Goal: Task Accomplishment & Management: Use online tool/utility

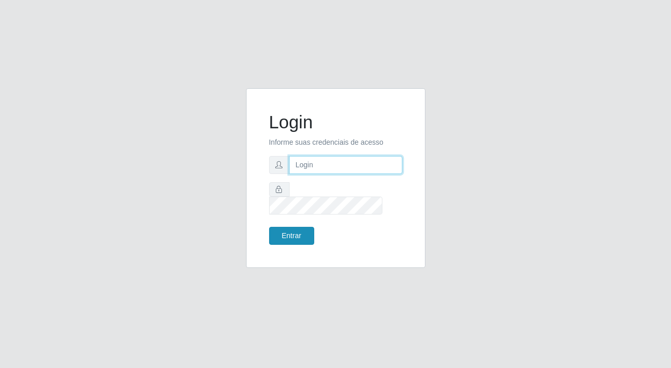
type input "[PERSON_NAME][EMAIL_ADDRESS][DOMAIN_NAME]"
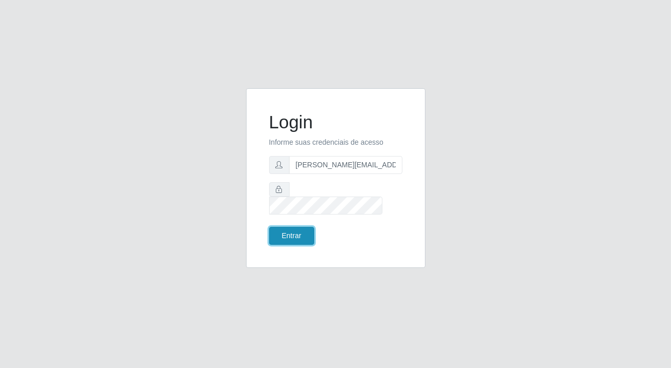
click at [292, 232] on button "Entrar" at bounding box center [291, 236] width 45 height 18
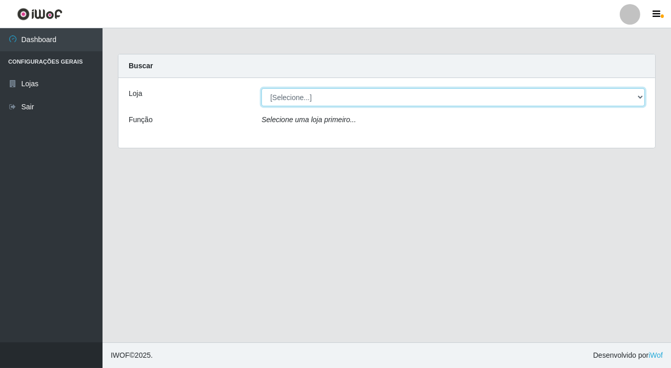
click at [352, 96] on select "[Selecione...] Rede Potiguar 2 - Macaíba" at bounding box center [454, 97] width 384 height 18
select select "101"
click at [262, 88] on select "[Selecione...] Rede Potiguar 2 - Macaíba" at bounding box center [454, 97] width 384 height 18
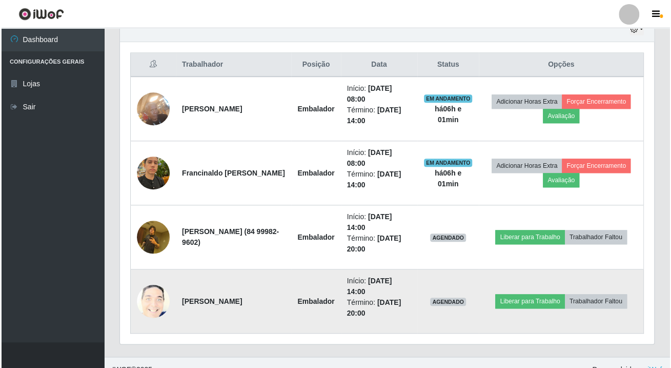
scroll to position [386, 0]
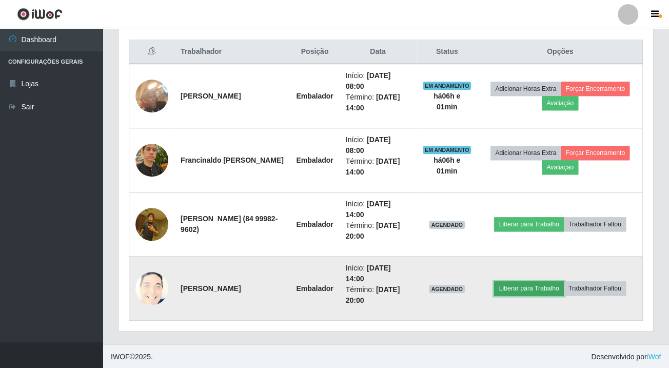
click at [551, 286] on button "Liberar para Trabalho" at bounding box center [528, 288] width 69 height 14
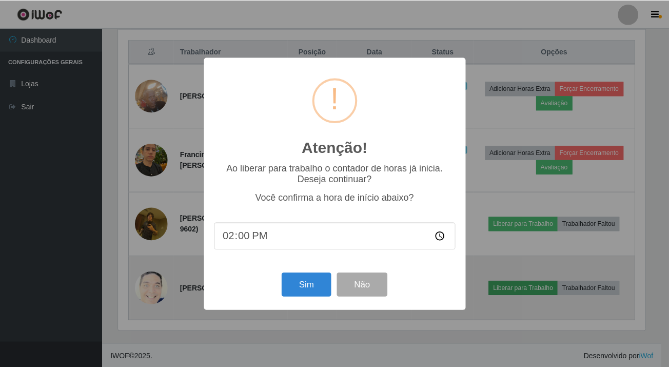
scroll to position [213, 529]
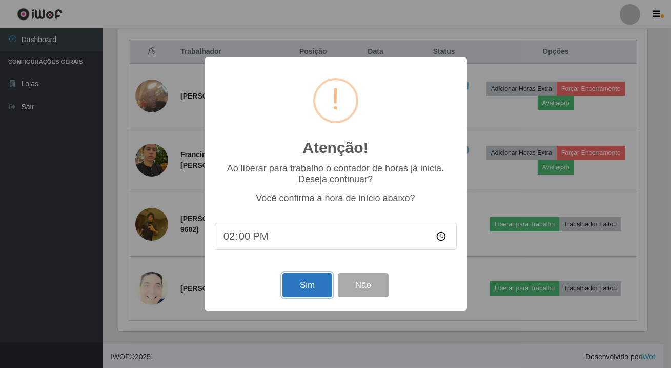
click at [303, 287] on button "Sim" at bounding box center [308, 285] width 50 height 24
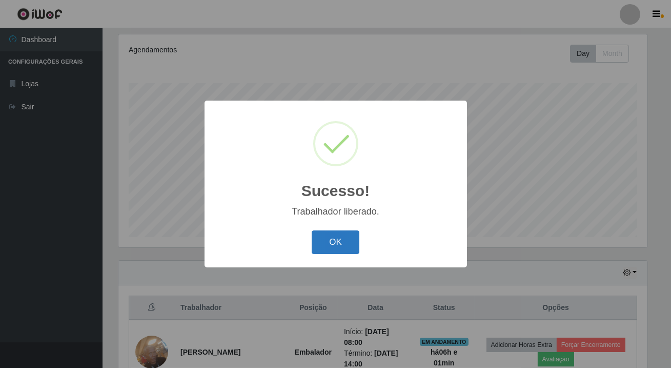
click at [354, 238] on button "OK" at bounding box center [336, 242] width 48 height 24
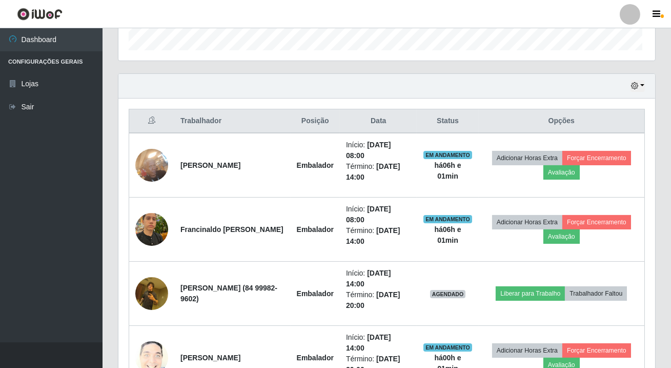
scroll to position [213, 534]
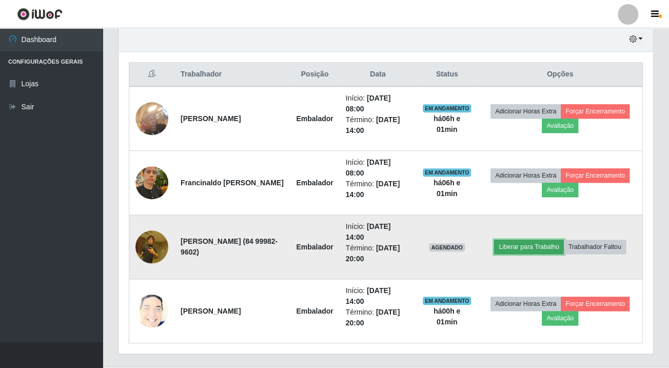
click at [536, 248] on button "Liberar para Trabalho" at bounding box center [528, 247] width 69 height 14
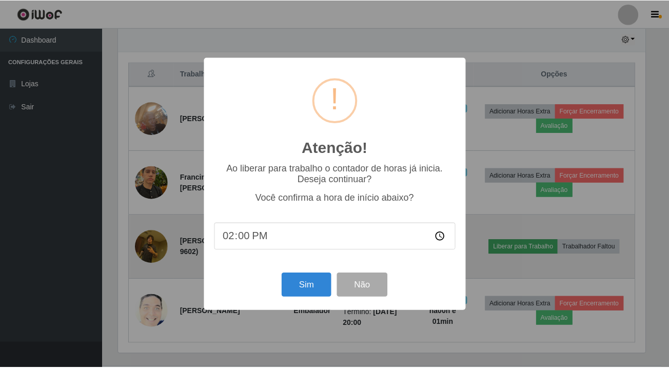
scroll to position [213, 529]
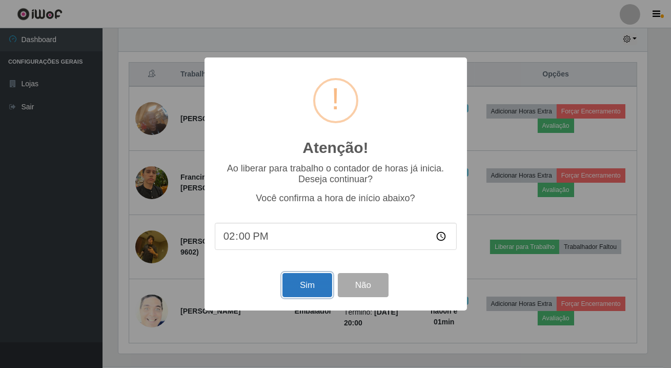
click at [315, 289] on button "Sim" at bounding box center [308, 285] width 50 height 24
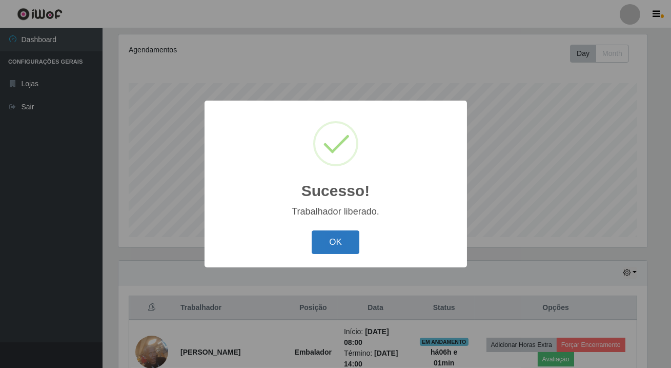
click at [338, 246] on button "OK" at bounding box center [336, 242] width 48 height 24
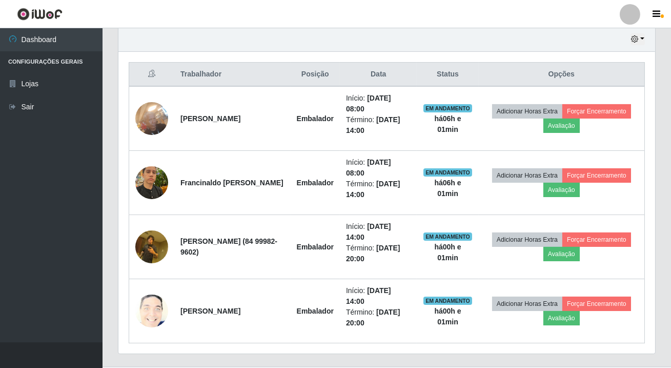
scroll to position [213, 534]
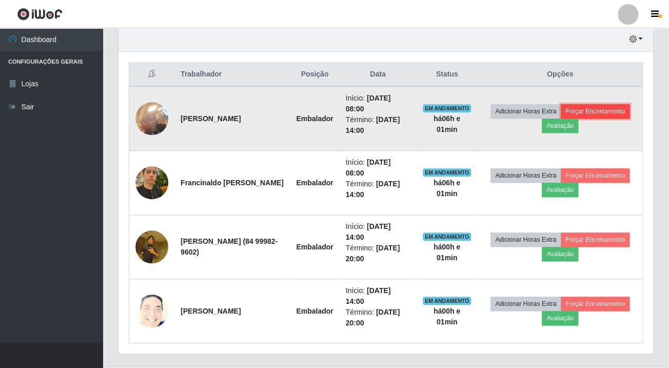
click at [601, 106] on button "Forçar Encerramento" at bounding box center [595, 111] width 69 height 14
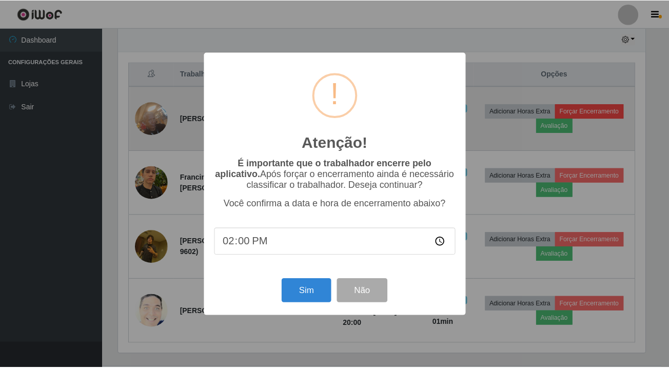
scroll to position [213, 529]
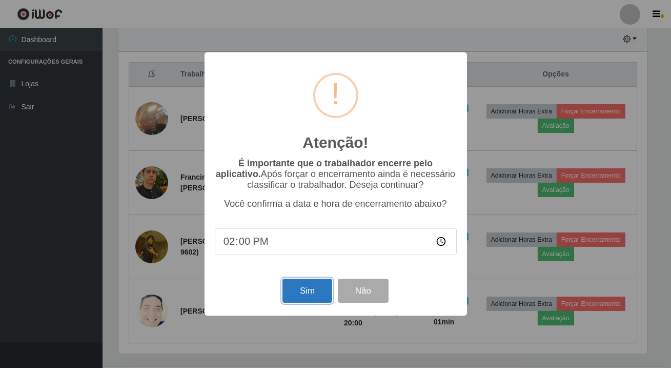
click at [299, 295] on button "Sim" at bounding box center [308, 291] width 50 height 24
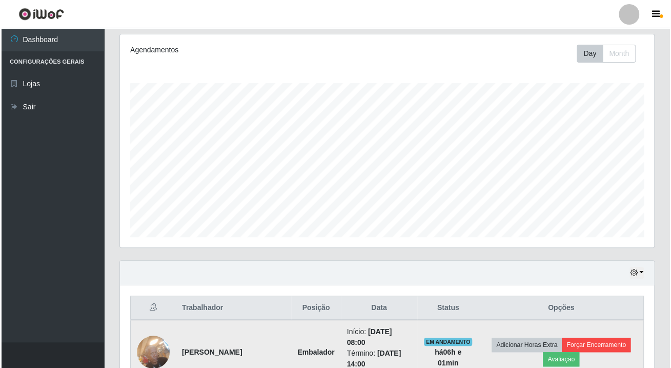
scroll to position [0, 0]
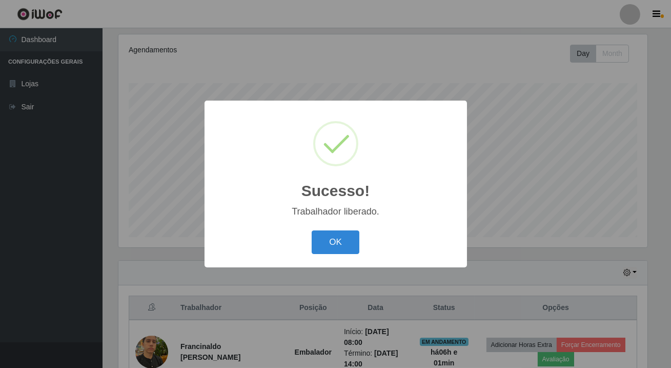
click at [334, 228] on div "OK Cancel" at bounding box center [336, 241] width 242 height 29
click at [334, 234] on button "OK" at bounding box center [336, 242] width 48 height 24
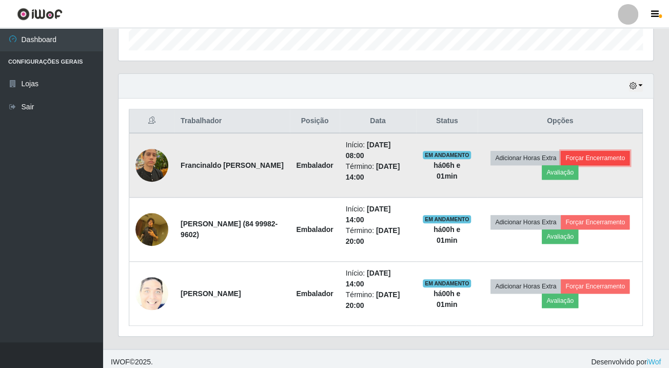
click at [589, 154] on button "Forçar Encerramento" at bounding box center [595, 158] width 69 height 14
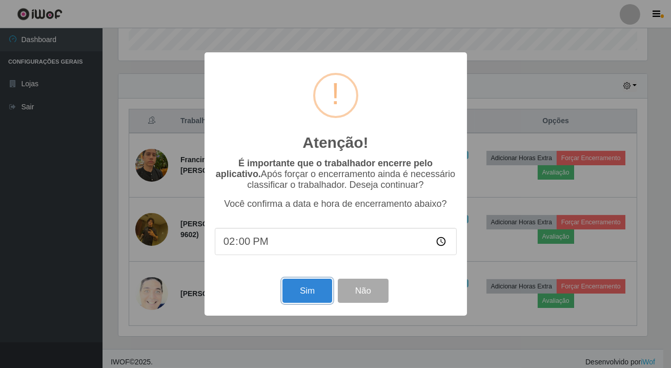
click at [294, 303] on button "Sim" at bounding box center [308, 291] width 50 height 24
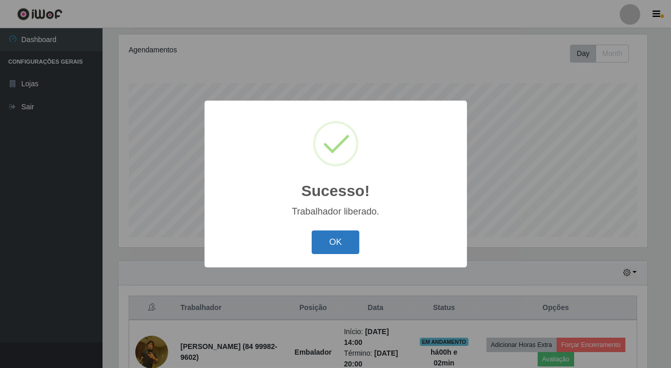
click at [337, 241] on button "OK" at bounding box center [336, 242] width 48 height 24
